Goal: Information Seeking & Learning: Understand process/instructions

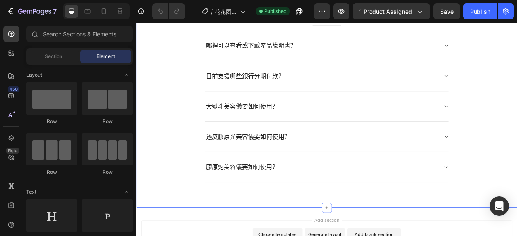
scroll to position [2273, 0]
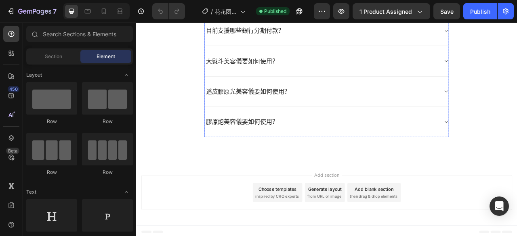
click at [373, 81] on div "大熨斗美容儀要如何使用？" at bounding box center [378, 72] width 310 height 39
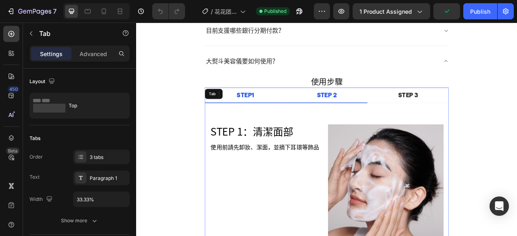
click at [379, 116] on p "STEP 2" at bounding box center [378, 115] width 25 height 10
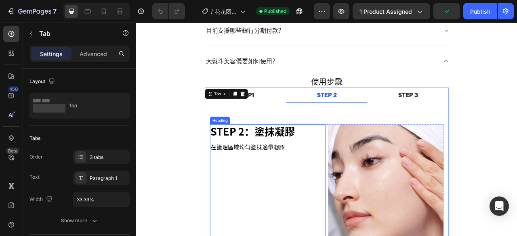
click at [336, 159] on h3 "STEP 2：塗抹凝膠" at bounding box center [303, 161] width 147 height 19
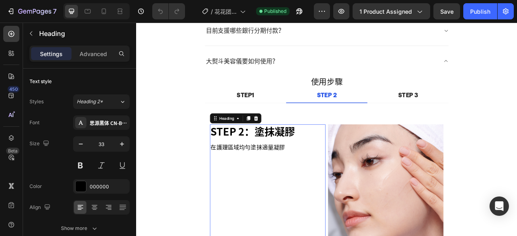
click at [318, 152] on h3 "STEP 2：塗抹凝膠" at bounding box center [303, 161] width 147 height 19
click at [318, 153] on p "STEP 2：塗抹凝膠" at bounding box center [303, 161] width 145 height 17
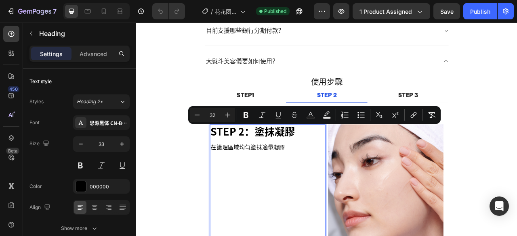
click at [337, 157] on p "STEP 2：塗抹凝膠" at bounding box center [303, 161] width 145 height 17
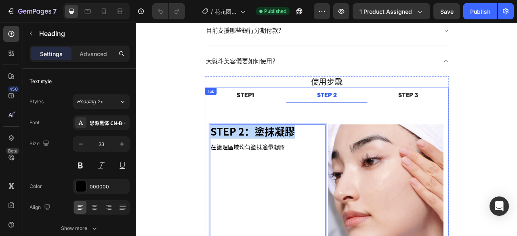
drag, startPoint x: 340, startPoint y: 160, endPoint x: 224, endPoint y: 162, distance: 116.0
click at [224, 162] on div "Title Line STEP 1：清潔面部 Heading 使用前請先卸妝、潔面，並摘下耳環等飾品 Text block Image Row Title L…" at bounding box center [378, 215] width 310 height 181
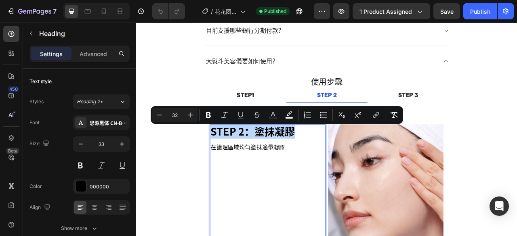
click at [239, 160] on span "STEP 2：塗抹凝膠" at bounding box center [284, 161] width 107 height 13
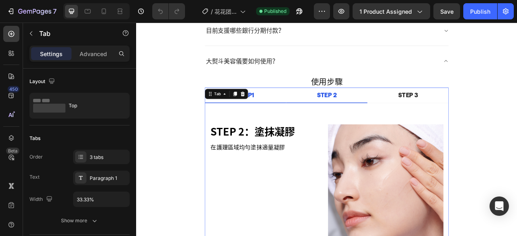
click at [285, 111] on li "STEP1" at bounding box center [274, 115] width 103 height 20
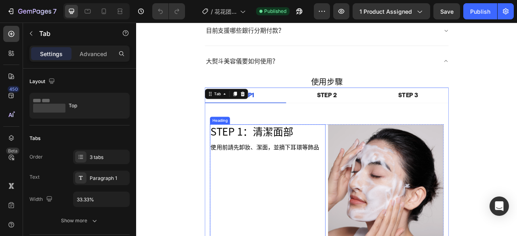
click at [272, 160] on span "STEP 1：清潔面部" at bounding box center [283, 161] width 105 height 13
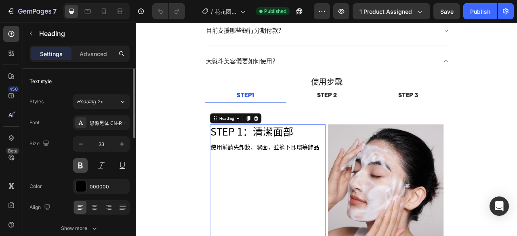
click at [84, 163] on button at bounding box center [80, 165] width 15 height 15
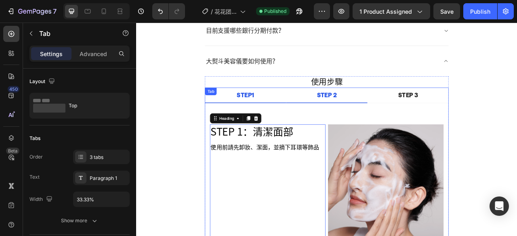
click at [394, 114] on li "STEP 2" at bounding box center [378, 115] width 103 height 20
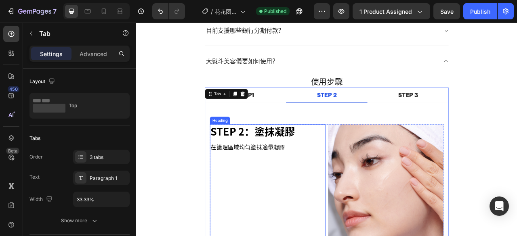
click at [278, 156] on span "STEP 2：塗抹凝膠" at bounding box center [284, 161] width 107 height 13
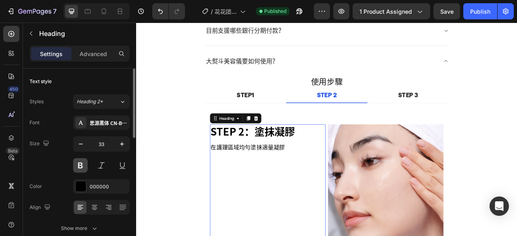
click at [80, 166] on button at bounding box center [80, 165] width 15 height 15
click at [82, 165] on button at bounding box center [80, 165] width 15 height 15
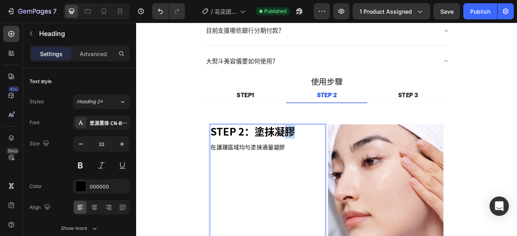
click at [325, 162] on span "STEP 2：塗抹凝膠" at bounding box center [284, 161] width 107 height 13
drag, startPoint x: 336, startPoint y: 161, endPoint x: 242, endPoint y: 163, distance: 94.2
click at [246, 163] on p "STEP 2：塗抹凝膠" at bounding box center [303, 161] width 145 height 17
drag, startPoint x: 231, startPoint y: 162, endPoint x: 344, endPoint y: 158, distance: 113.2
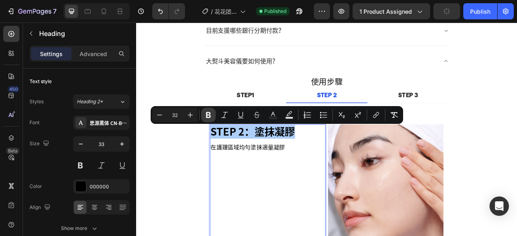
click at [211, 114] on icon "Editor contextual toolbar" at bounding box center [208, 115] width 8 height 8
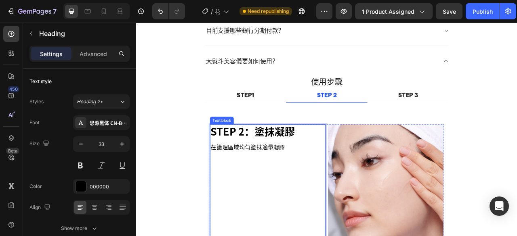
click at [332, 175] on p "在護理區域均勻塗抹適量凝膠" at bounding box center [303, 181] width 145 height 12
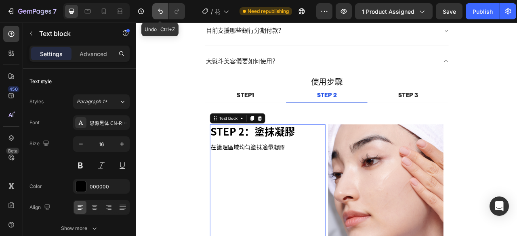
click at [155, 15] on button "Undo/Redo" at bounding box center [160, 11] width 16 height 16
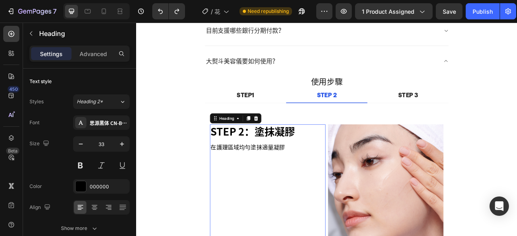
click at [275, 166] on h3 "STEP 2：塗抹凝膠" at bounding box center [303, 161] width 147 height 19
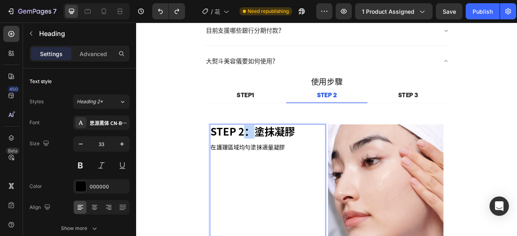
click at [275, 166] on h3 "STEP 2：塗抹凝膠" at bounding box center [303, 161] width 147 height 19
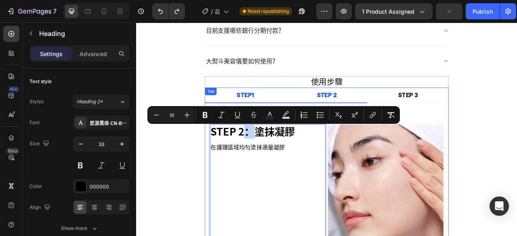
click at [283, 112] on div "STEP1" at bounding box center [275, 115] width 25 height 13
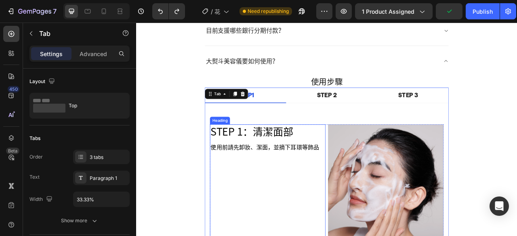
click at [259, 161] on span "STEP 1：清潔面部" at bounding box center [283, 161] width 105 height 13
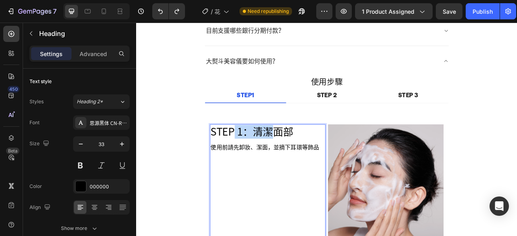
drag, startPoint x: 258, startPoint y: 158, endPoint x: 304, endPoint y: 158, distance: 46.1
click at [304, 158] on span "STEP 1：清潔面部" at bounding box center [283, 161] width 105 height 13
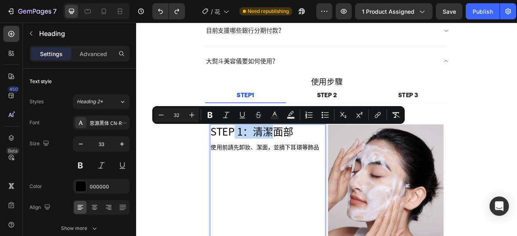
click at [294, 159] on span "STEP 1：清潔面部" at bounding box center [283, 161] width 105 height 13
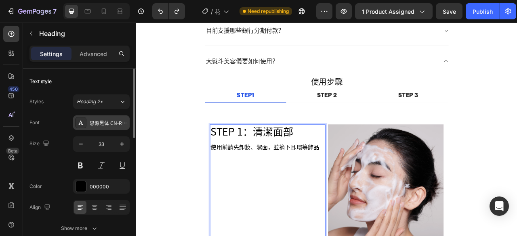
click at [119, 124] on div "思源黑体 CN-Regular_2" at bounding box center [109, 123] width 38 height 7
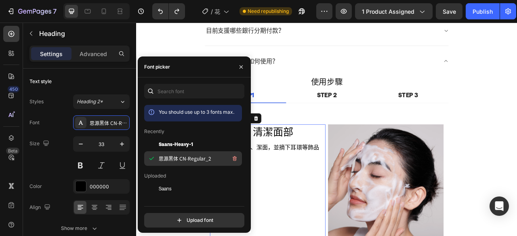
click at [172, 160] on span "思源黑体 CN-Regular_2" at bounding box center [185, 158] width 53 height 7
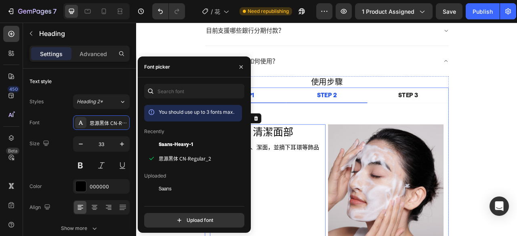
click at [389, 112] on li "STEP 2" at bounding box center [378, 115] width 103 height 20
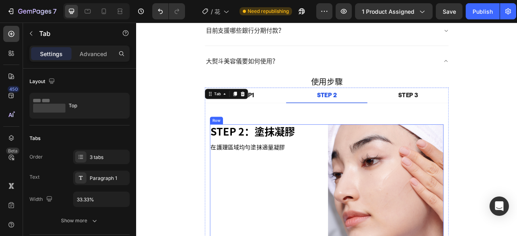
click at [266, 159] on span "STEP 2：塗抹凝膠" at bounding box center [284, 161] width 107 height 13
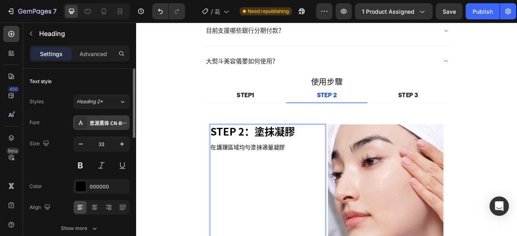
click at [113, 121] on div "思源黑体 CN-Bold_2" at bounding box center [109, 123] width 38 height 7
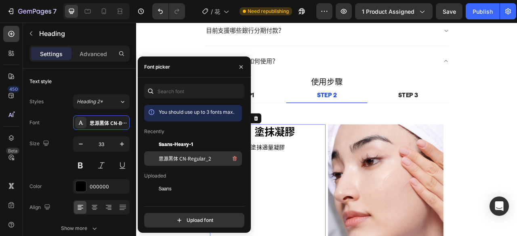
click at [173, 157] on span "思源黑体 CN-Regular_2" at bounding box center [185, 158] width 53 height 7
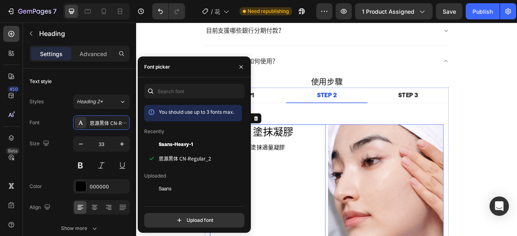
click at [319, 191] on div "⁠⁠⁠⁠⁠⁠⁠ STEP 2：塗抹凝膠 Heading 8 在護理區域均勻塗抹適量凝膠 Text block" at bounding box center [303, 225] width 147 height 147
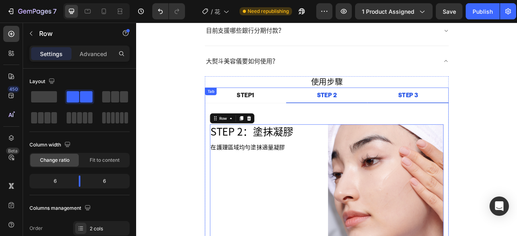
click at [468, 117] on div "STEP 3" at bounding box center [481, 115] width 27 height 13
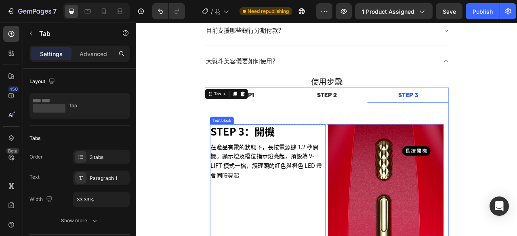
click at [263, 162] on span "STEP 3：開機" at bounding box center [272, 161] width 82 height 13
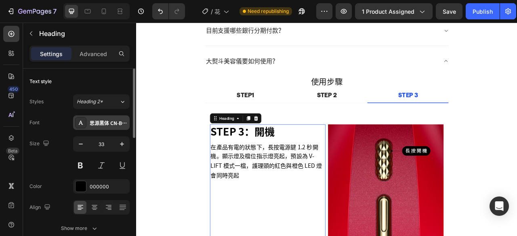
click at [109, 125] on div "思源黑体 CN-Bold_2" at bounding box center [109, 123] width 38 height 7
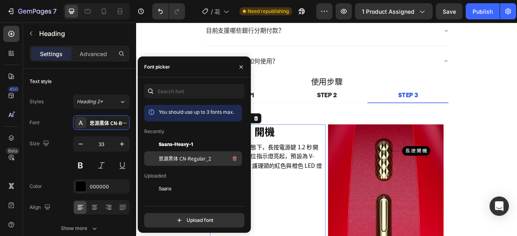
click at [186, 159] on span "思源黑体 CN-Regular_2" at bounding box center [185, 158] width 53 height 7
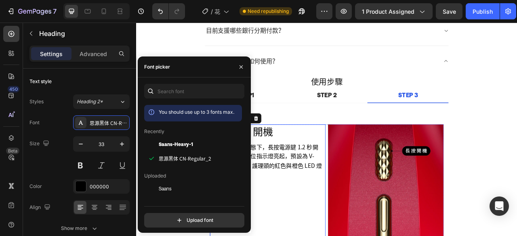
click at [312, 199] on p "在產品有電的狀態下，長按電源鍵 1.2 秒開機。顯示燈及檔位指示燈亮起，預設為 V-LIFT 模式一檔，護理頭的紅色與橙色 LED 燈會同時亮起" at bounding box center [303, 199] width 145 height 48
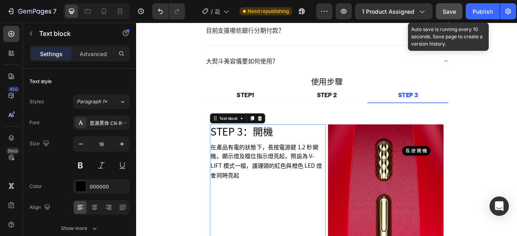
click at [446, 11] on span "Save" at bounding box center [449, 11] width 13 height 7
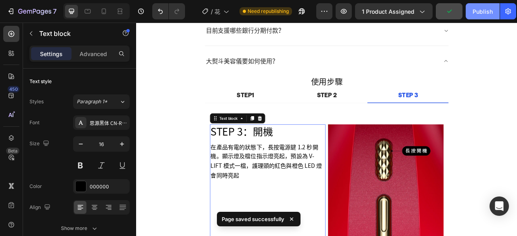
click at [476, 12] on div "Publish" at bounding box center [483, 11] width 20 height 8
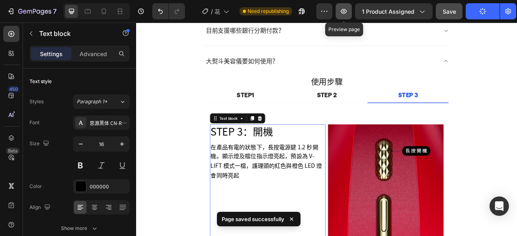
click at [346, 11] on icon "button" at bounding box center [344, 11] width 8 height 8
